Goal: Find specific page/section

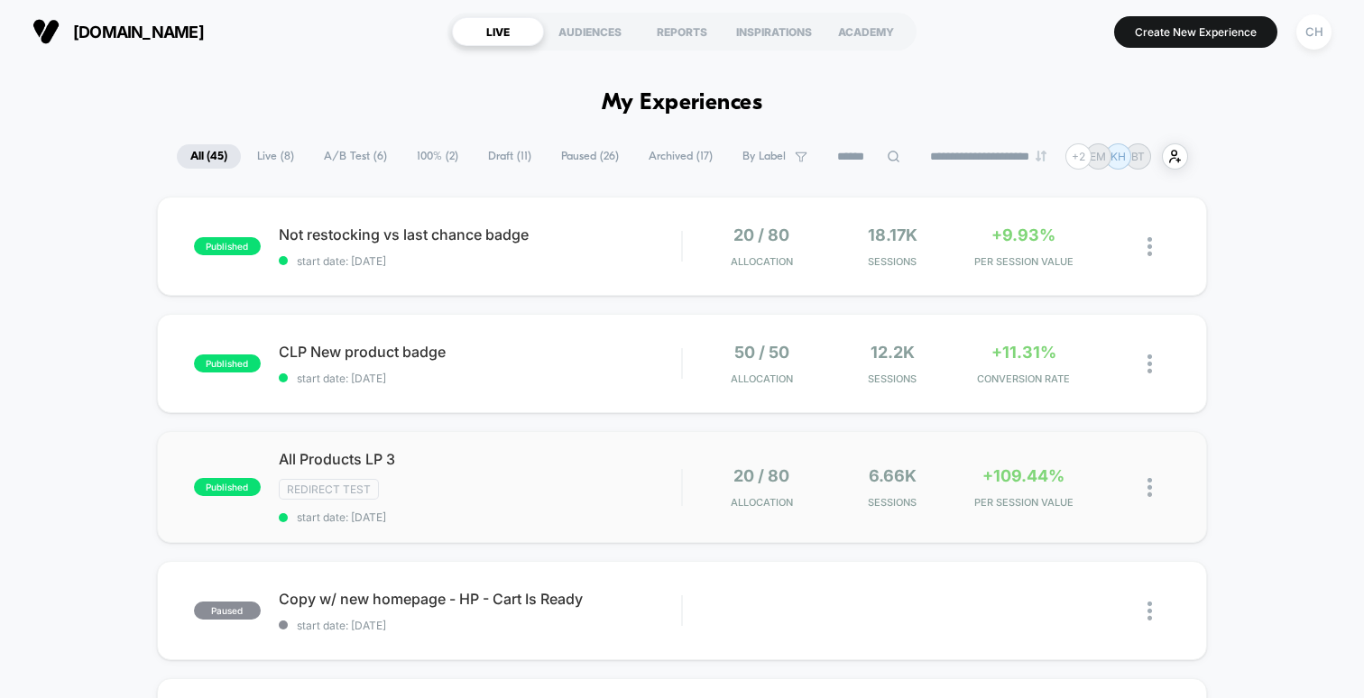
click at [492, 444] on div "published All Products LP 3 Redirect Test start date: [DATE] 20 / 80 Allocation…" at bounding box center [682, 487] width 1050 height 112
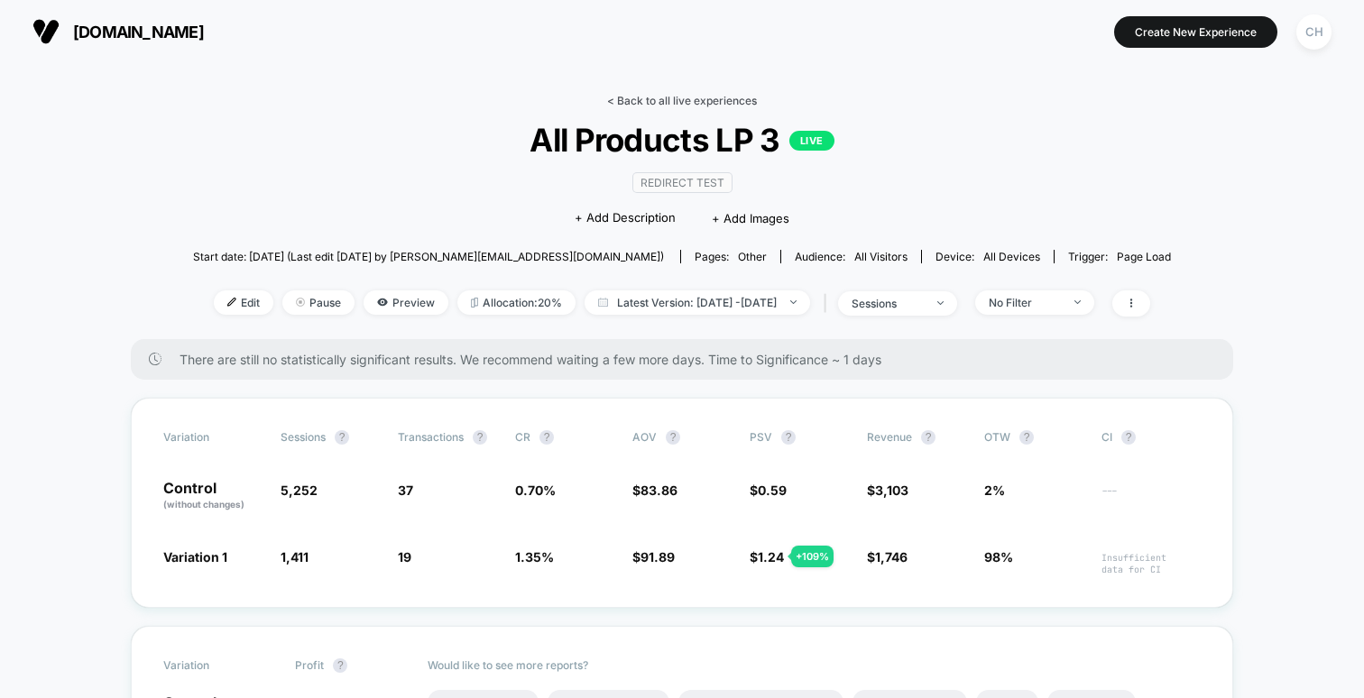
click at [642, 100] on link "< Back to all live experiences" at bounding box center [682, 101] width 150 height 14
